Goal: Information Seeking & Learning: Learn about a topic

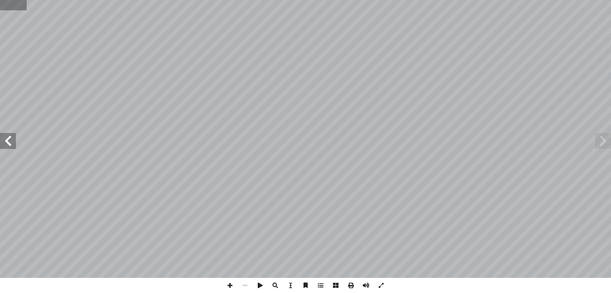
click at [9, 8] on input "text" at bounding box center [13, 5] width 26 height 10
type input "**"
click at [606, 142] on span at bounding box center [603, 141] width 16 height 16
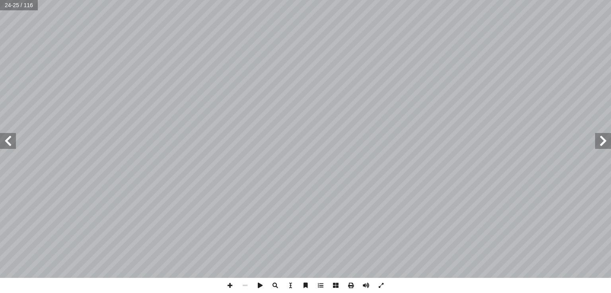
click at [596, 137] on span at bounding box center [603, 141] width 16 height 16
click at [230, 288] on span at bounding box center [229, 285] width 15 height 15
click at [369, 284] on span at bounding box center [365, 285] width 15 height 15
click at [10, 144] on span at bounding box center [8, 141] width 16 height 16
click at [603, 142] on span at bounding box center [603, 141] width 16 height 16
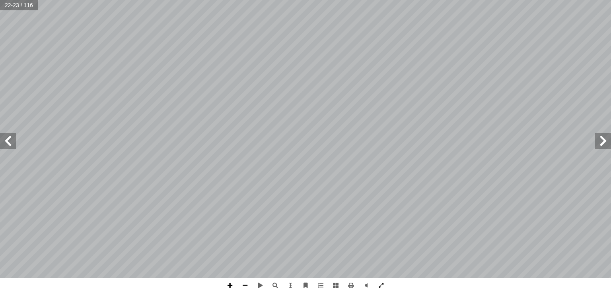
click at [232, 290] on span at bounding box center [229, 285] width 15 height 15
click at [4, 140] on span at bounding box center [8, 141] width 16 height 16
click at [246, 286] on span at bounding box center [244, 285] width 15 height 15
click at [230, 282] on span at bounding box center [229, 285] width 15 height 15
